Goal: Task Accomplishment & Management: Complete application form

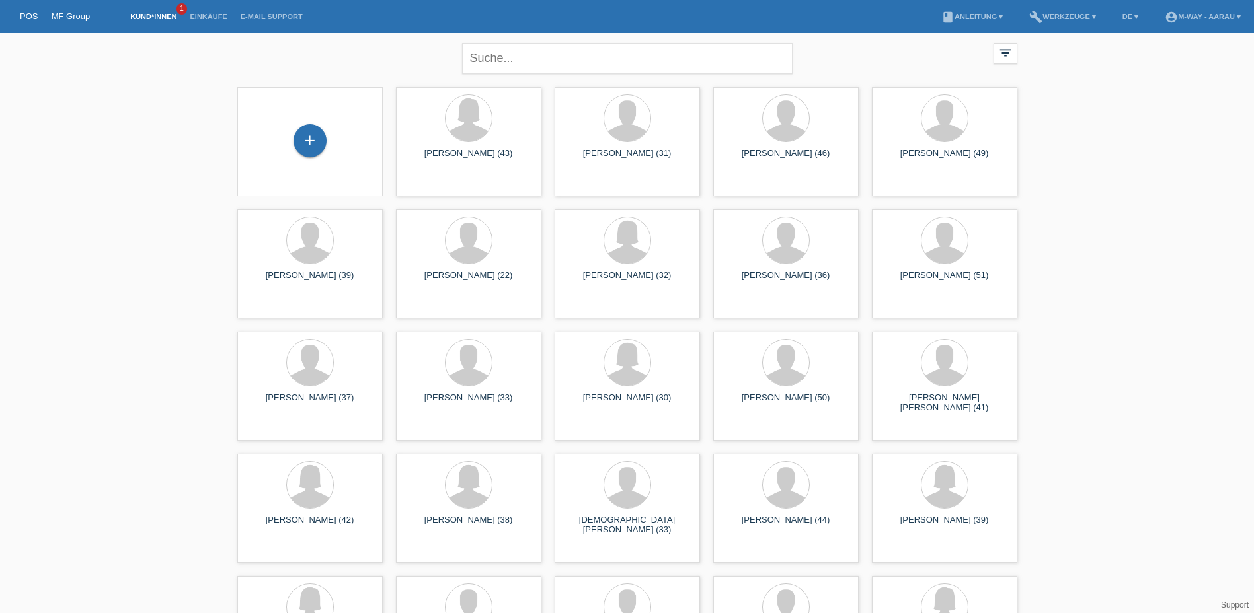
scroll to position [1916, 0]
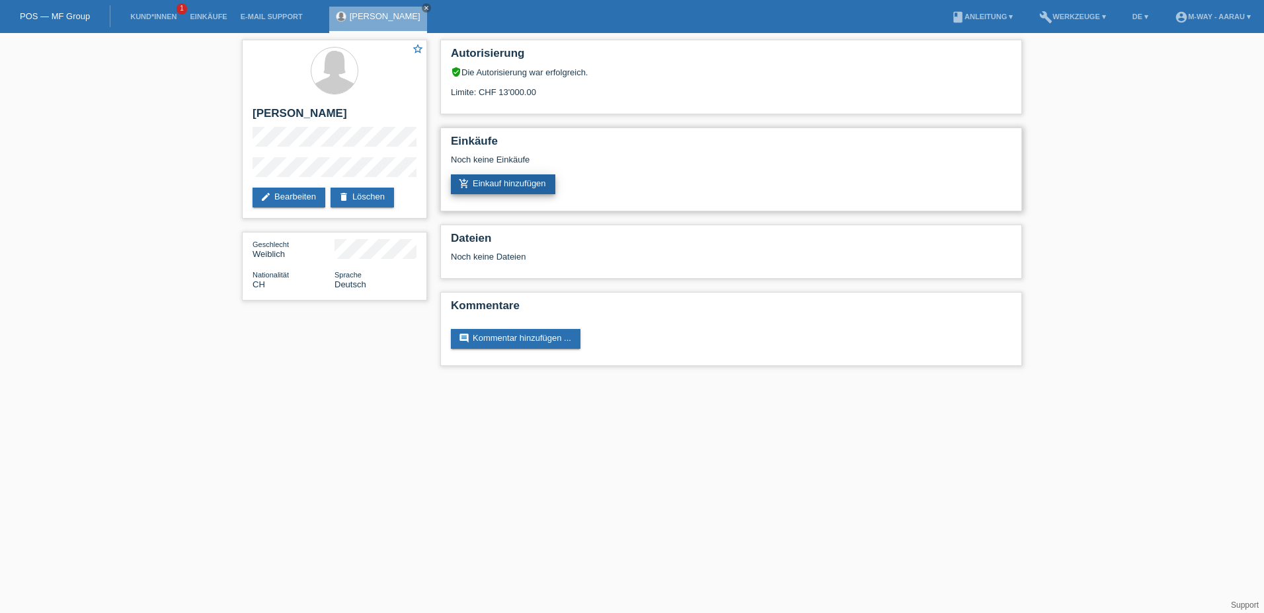
click at [523, 182] on link "add_shopping_cart Einkauf hinzufügen" at bounding box center [503, 184] width 104 height 20
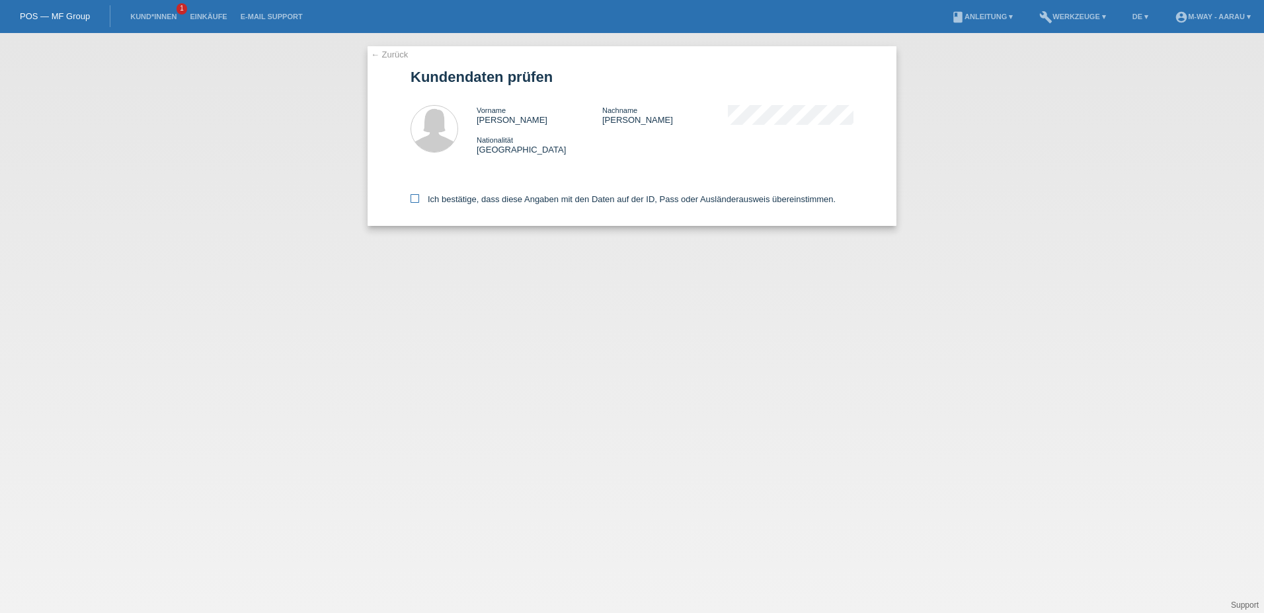
click at [421, 196] on label "Ich bestätige, dass diese Angaben mit den Daten auf der ID, Pass oder Ausländer…" at bounding box center [622, 199] width 425 height 10
click at [419, 196] on input "Ich bestätige, dass diese Angaben mit den Daten auf der ID, Pass oder Ausländer…" at bounding box center [414, 198] width 9 height 9
checkbox input "true"
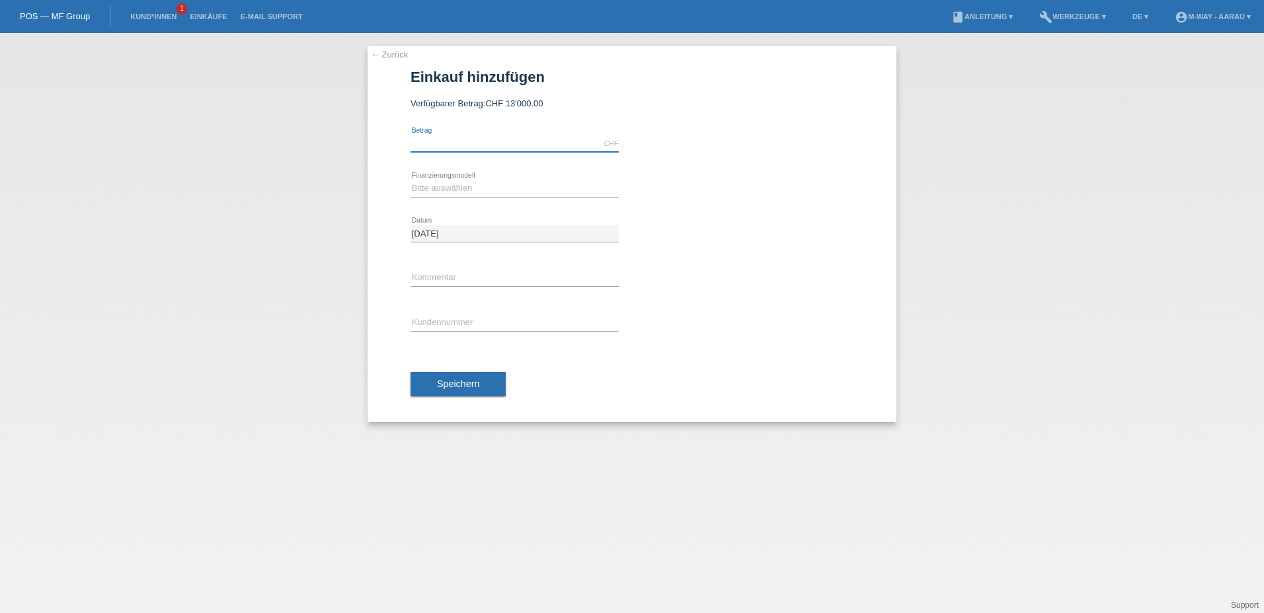
click at [515, 143] on input "text" at bounding box center [514, 143] width 208 height 17
click at [163, 17] on link "Kund*innen" at bounding box center [153, 17] width 59 height 8
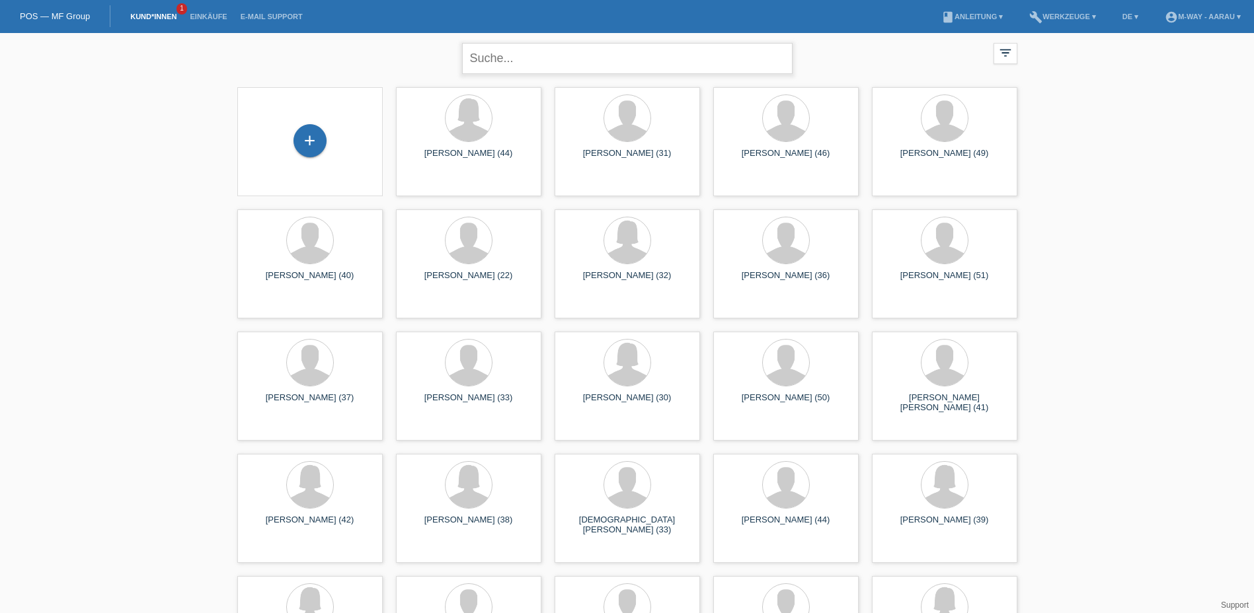
click at [499, 65] on input "text" at bounding box center [627, 58] width 330 height 31
type input "brunner"
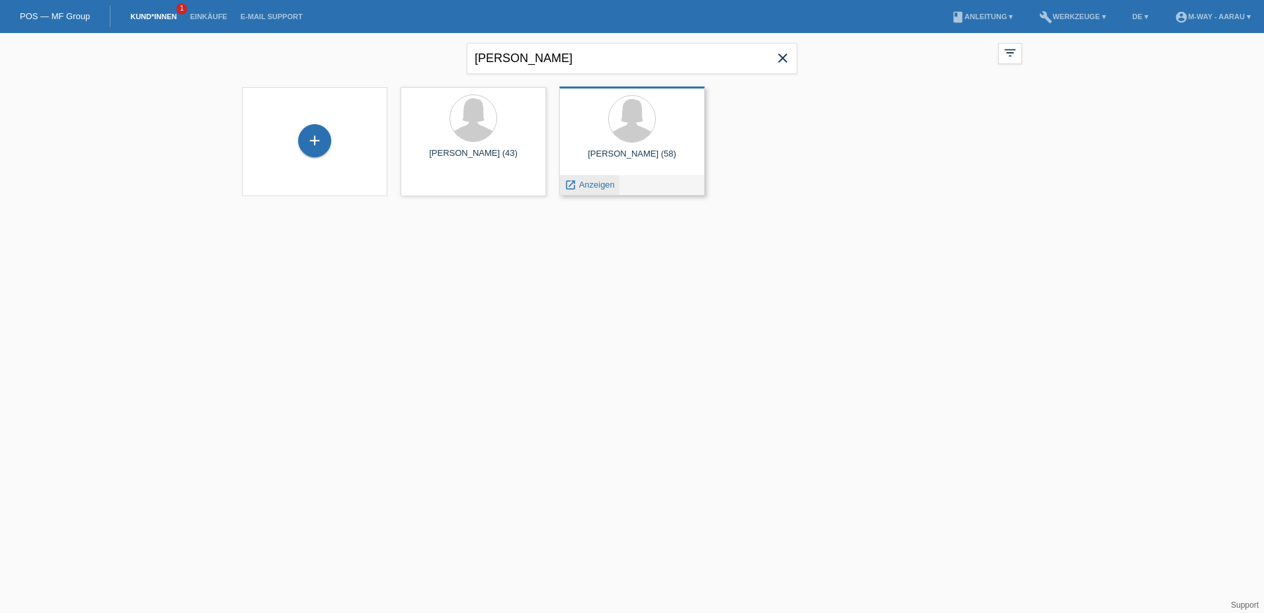
click at [594, 180] on span "Anzeigen" at bounding box center [597, 185] width 36 height 10
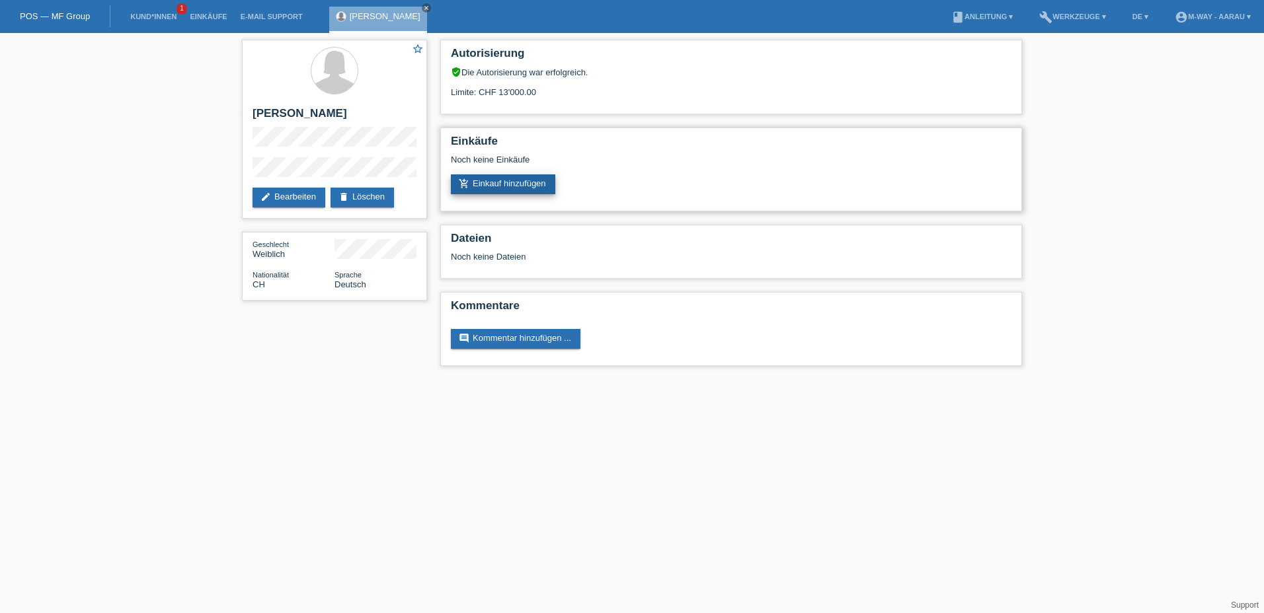
click at [547, 188] on link "add_shopping_cart Einkauf hinzufügen" at bounding box center [503, 184] width 104 height 20
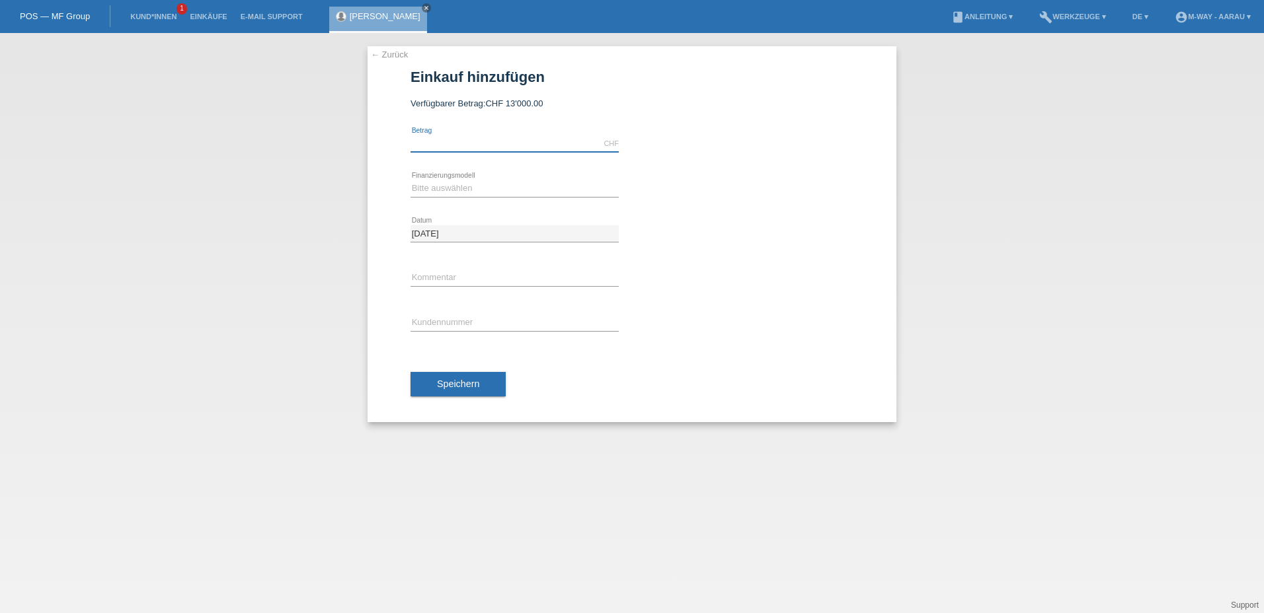
click at [515, 145] on input "text" at bounding box center [514, 143] width 208 height 17
type input "3048.00"
click at [515, 183] on select "Bitte auswählen Fixe Raten Kauf auf Rechnung mit Teilzahlungsoption" at bounding box center [514, 188] width 208 height 16
select select "77"
click at [410, 180] on select "Bitte auswählen Fixe Raten Kauf auf Rechnung mit Teilzahlungsoption" at bounding box center [514, 188] width 208 height 16
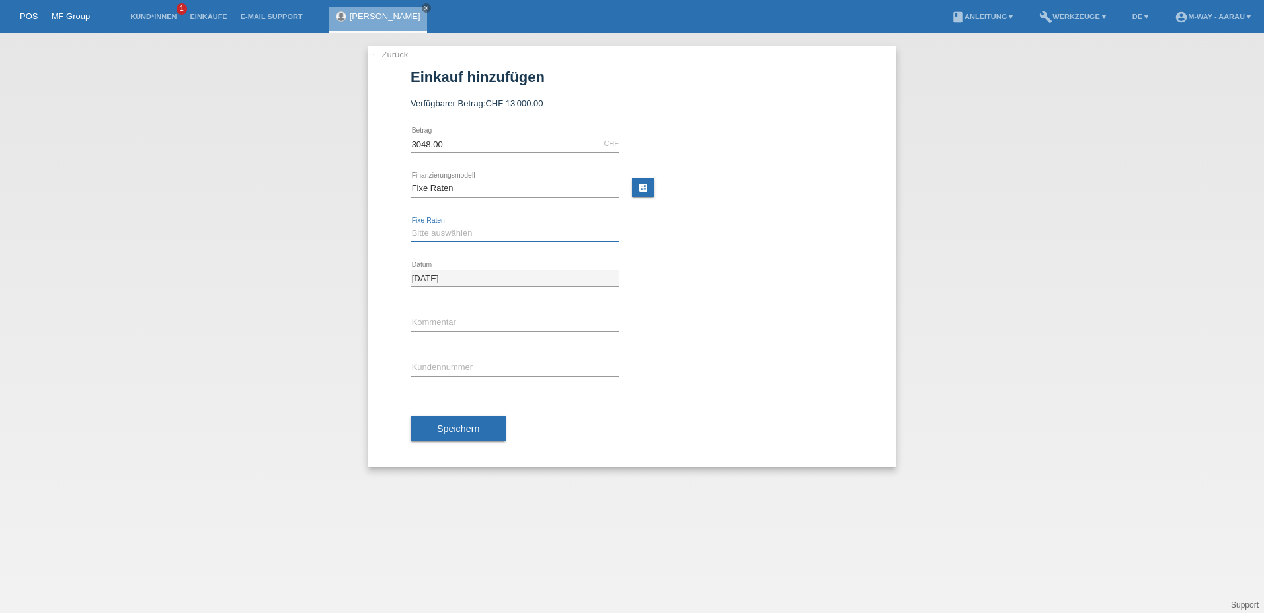
click at [467, 239] on select "Bitte auswählen 4 Raten 5 Raten 6 Raten 7 Raten 8 Raten 9 Raten 10 Raten 11 Rat…" at bounding box center [514, 233] width 208 height 16
select select "202"
click at [410, 225] on select "Bitte auswählen 4 Raten 5 Raten 6 Raten 7 Raten 8 Raten 9 Raten 10 Raten 11 Rat…" at bounding box center [514, 233] width 208 height 16
click at [466, 363] on input "text" at bounding box center [514, 368] width 208 height 17
type input "K145294"
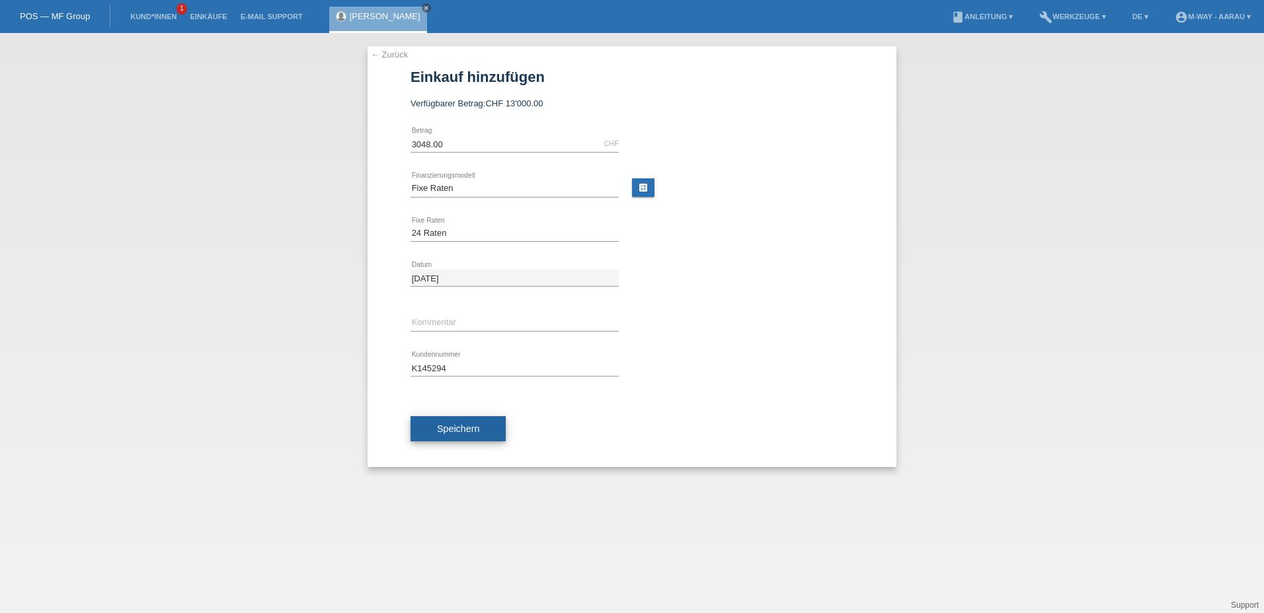
click at [486, 425] on button "Speichern" at bounding box center [457, 428] width 95 height 25
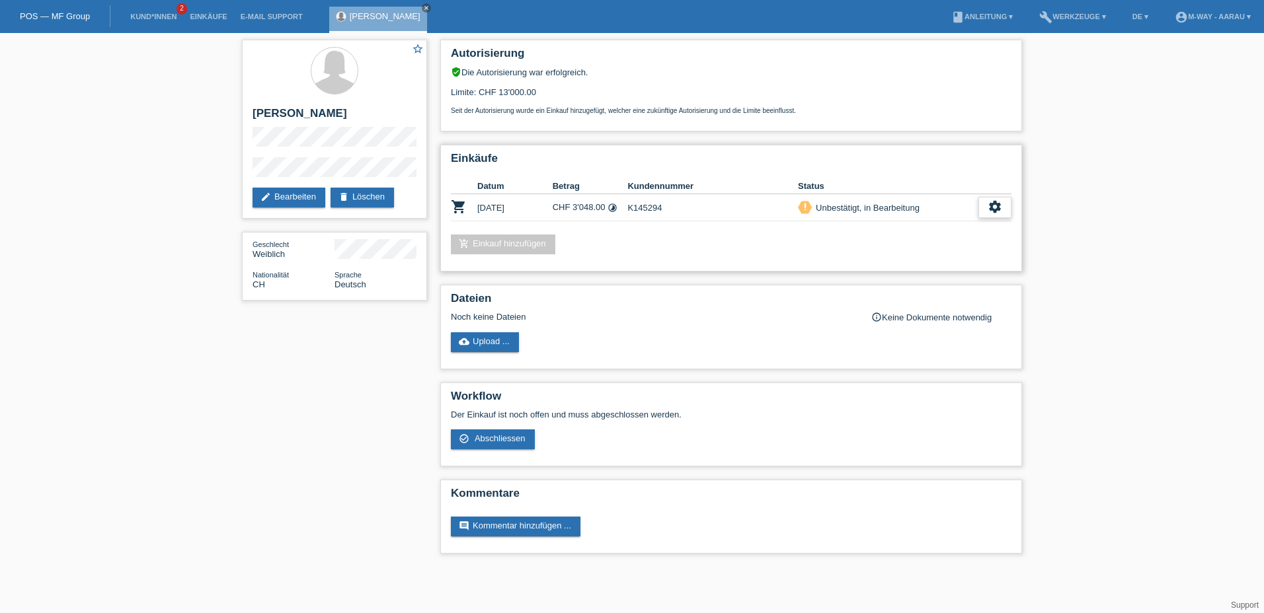
click at [983, 210] on div "settings" at bounding box center [994, 207] width 33 height 21
click at [894, 266] on span "Abschliessen" at bounding box center [887, 268] width 55 height 16
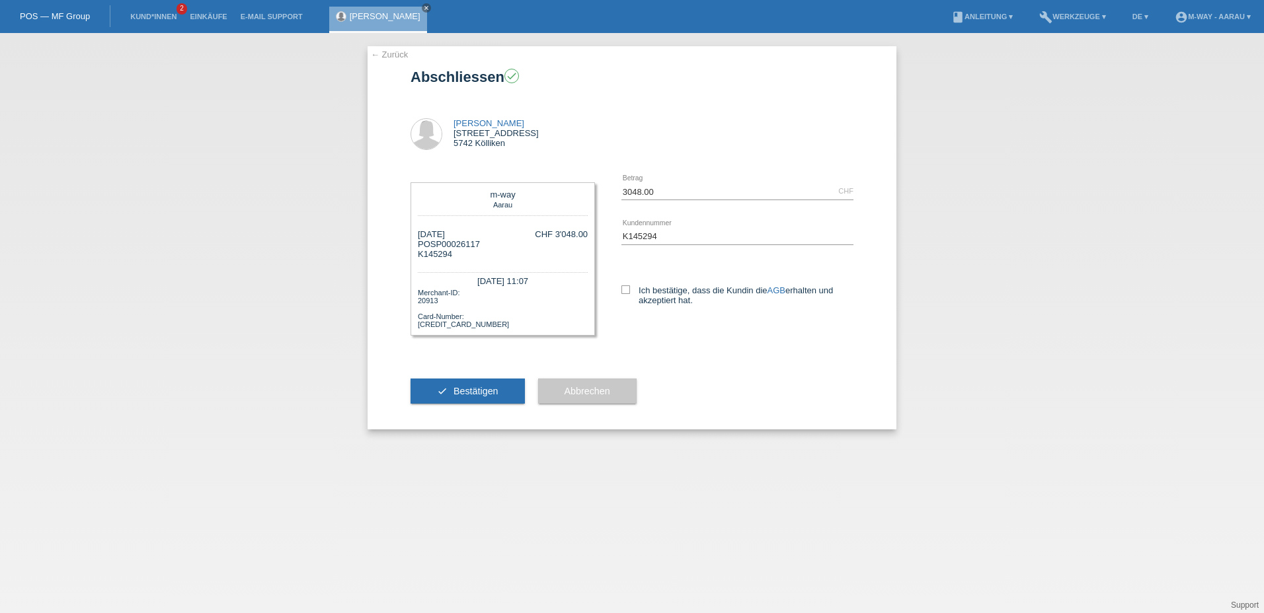
click at [624, 284] on div "Ich bestätige, dass die Kundin die AGB erhalten und akzeptiert hat." at bounding box center [737, 293] width 232 height 68
click at [627, 290] on icon at bounding box center [625, 289] width 9 height 9
click at [627, 290] on input "Ich bestätige, dass die Kundin die AGB erhalten und akzeptiert hat." at bounding box center [625, 289] width 9 height 9
checkbox input "true"
click at [507, 386] on button "check Bestätigen" at bounding box center [467, 391] width 114 height 25
